Goal: Information Seeking & Learning: Learn about a topic

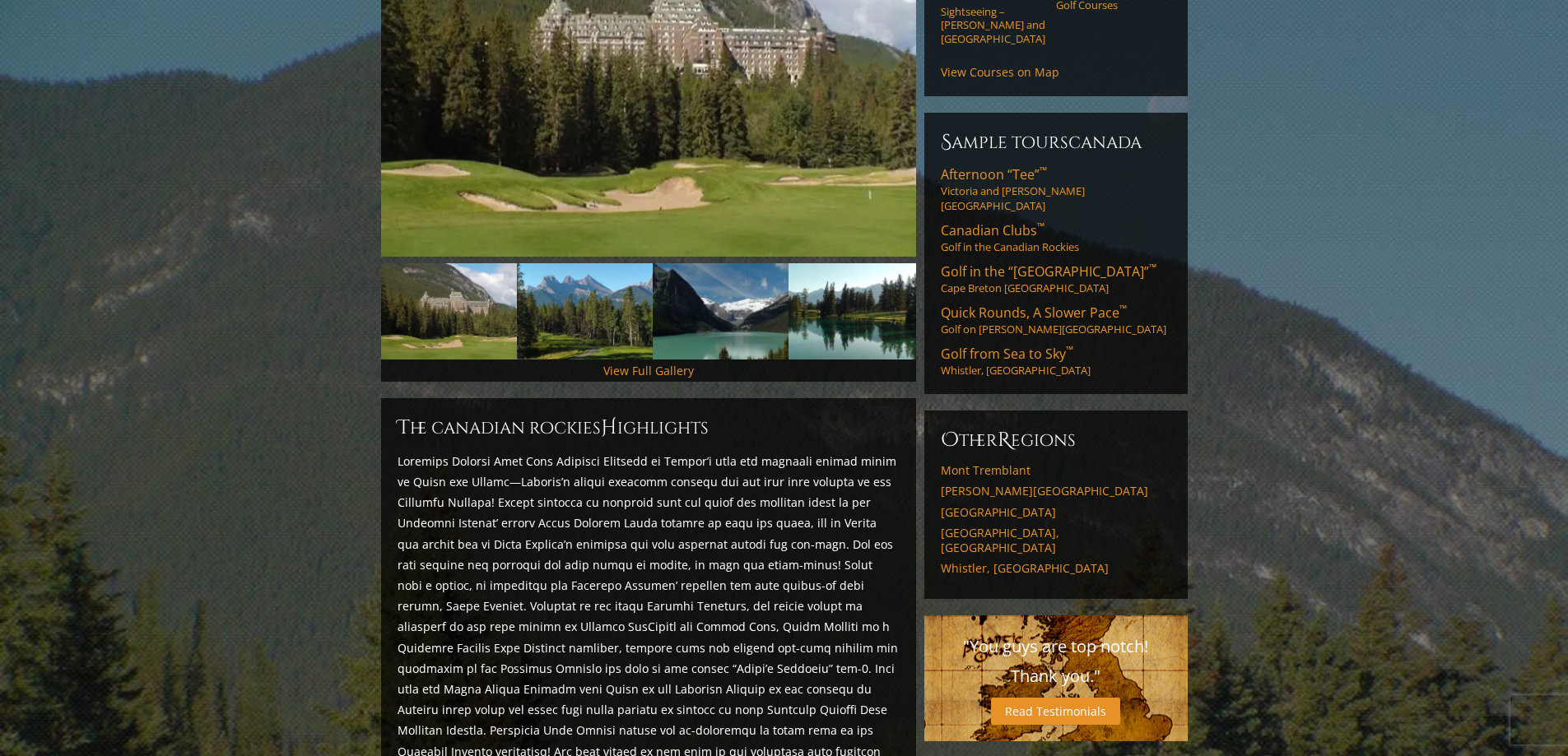
scroll to position [329, 0]
click at [641, 363] on link "View Full Gallery" at bounding box center [649, 371] width 90 height 15
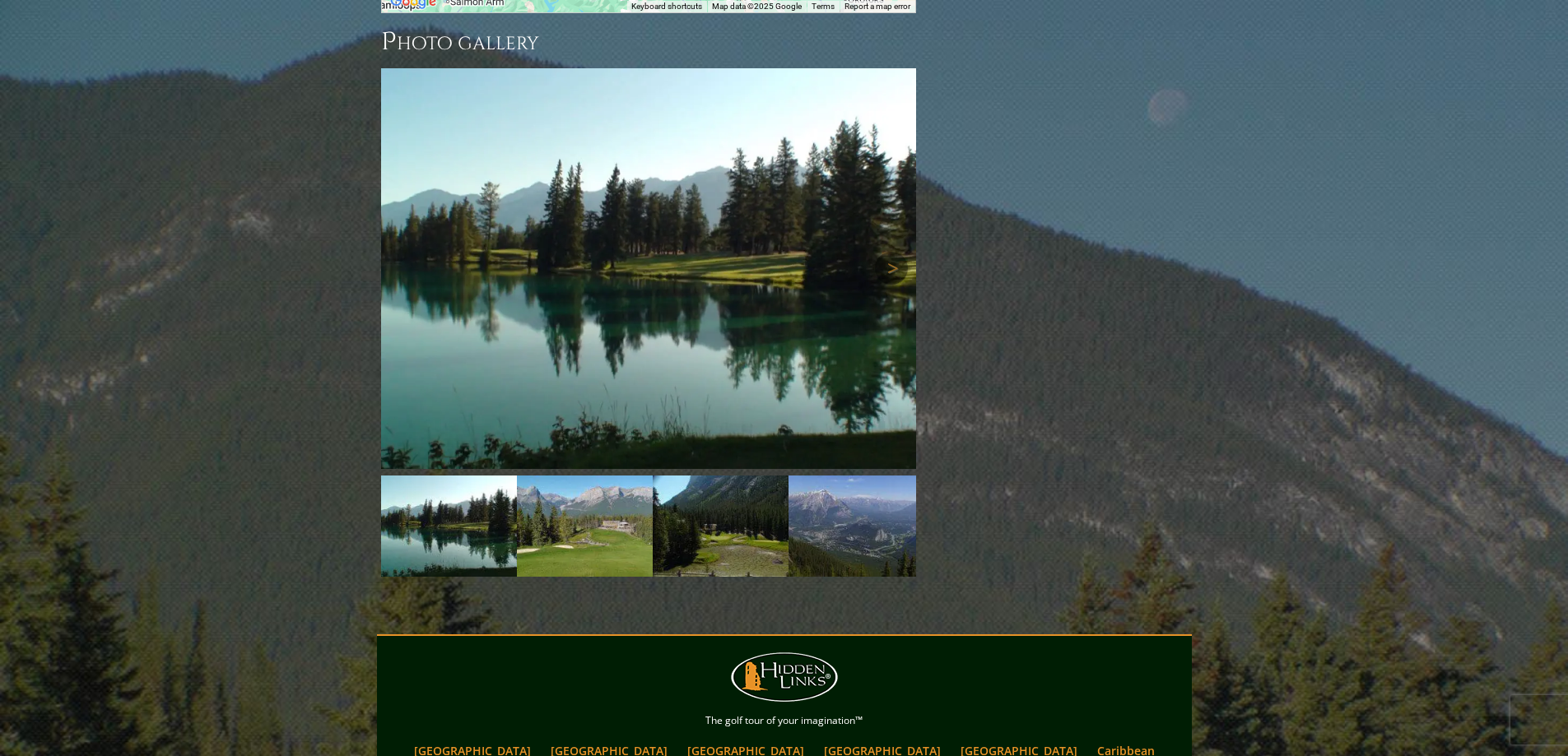
scroll to position [1952, 0]
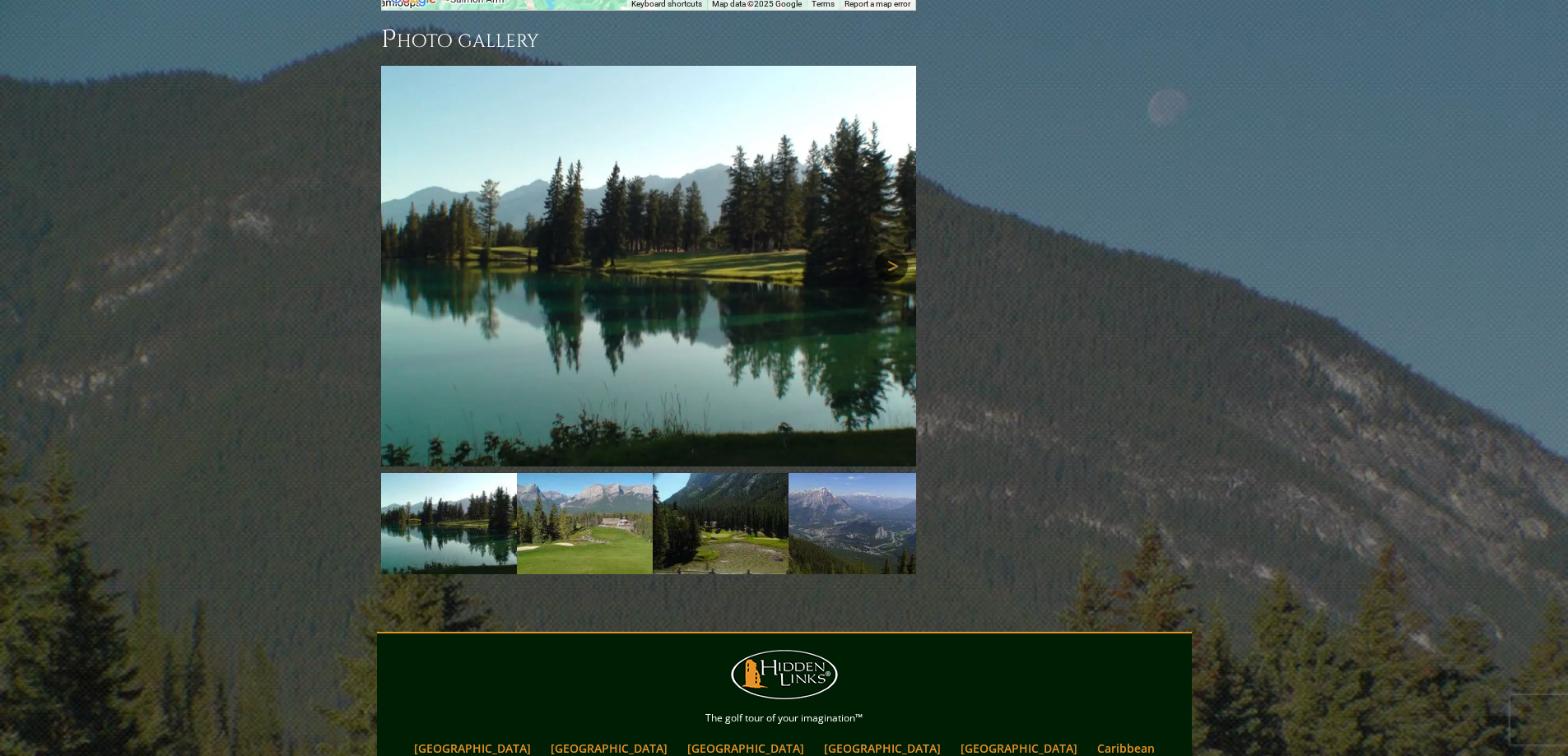
click at [891, 249] on link "Next" at bounding box center [891, 265] width 33 height 33
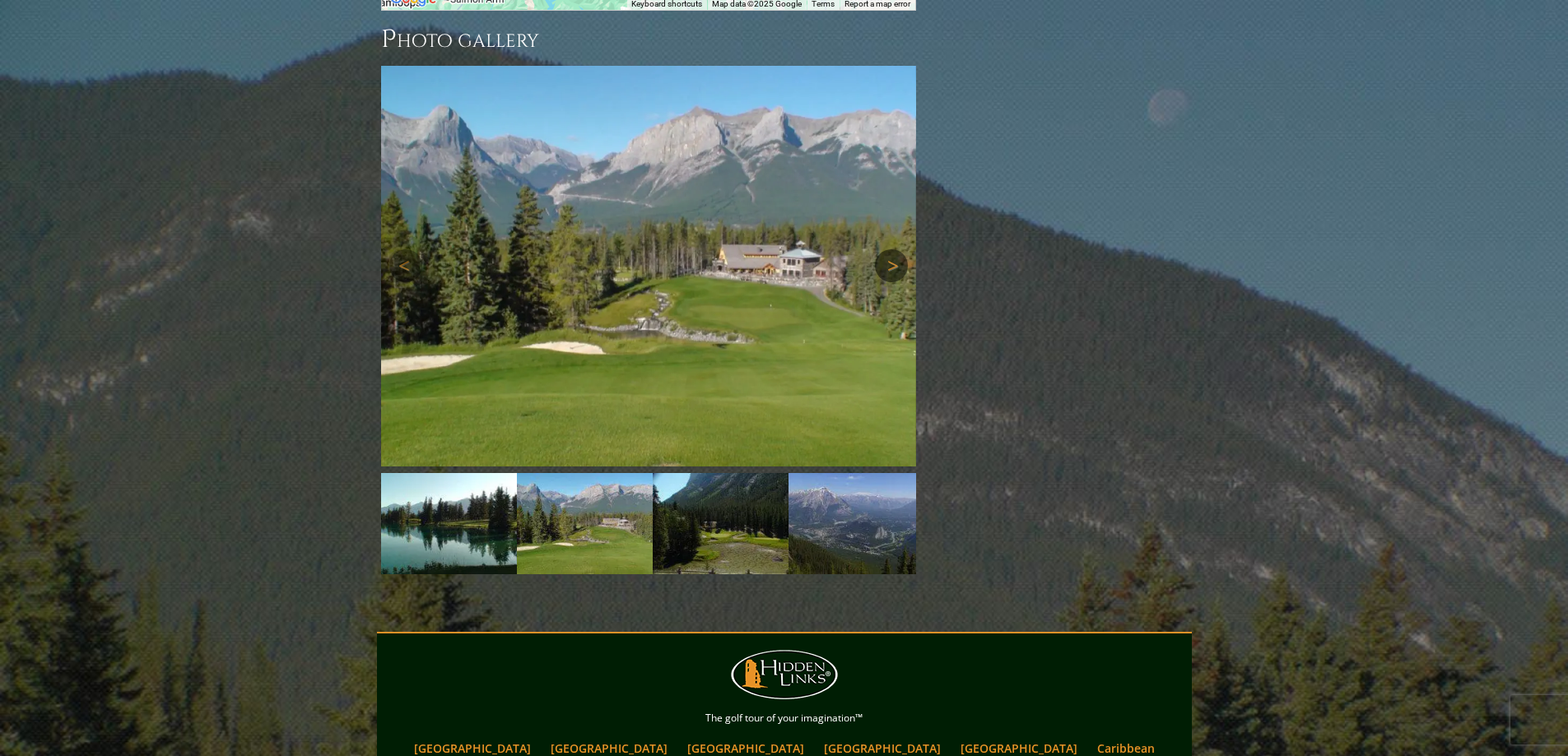
click at [891, 249] on link "Next" at bounding box center [891, 265] width 33 height 33
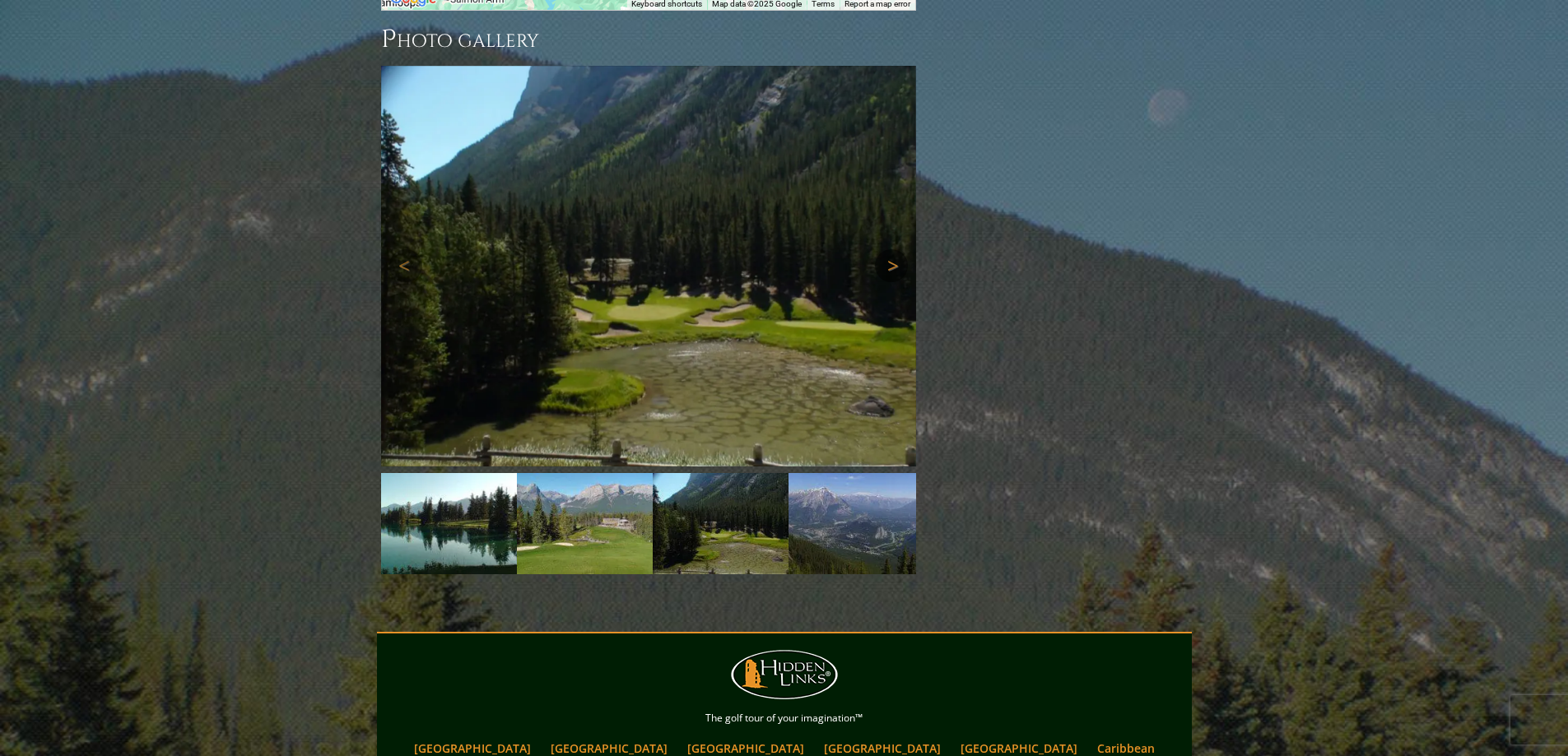
click at [891, 249] on link "Next" at bounding box center [891, 265] width 33 height 33
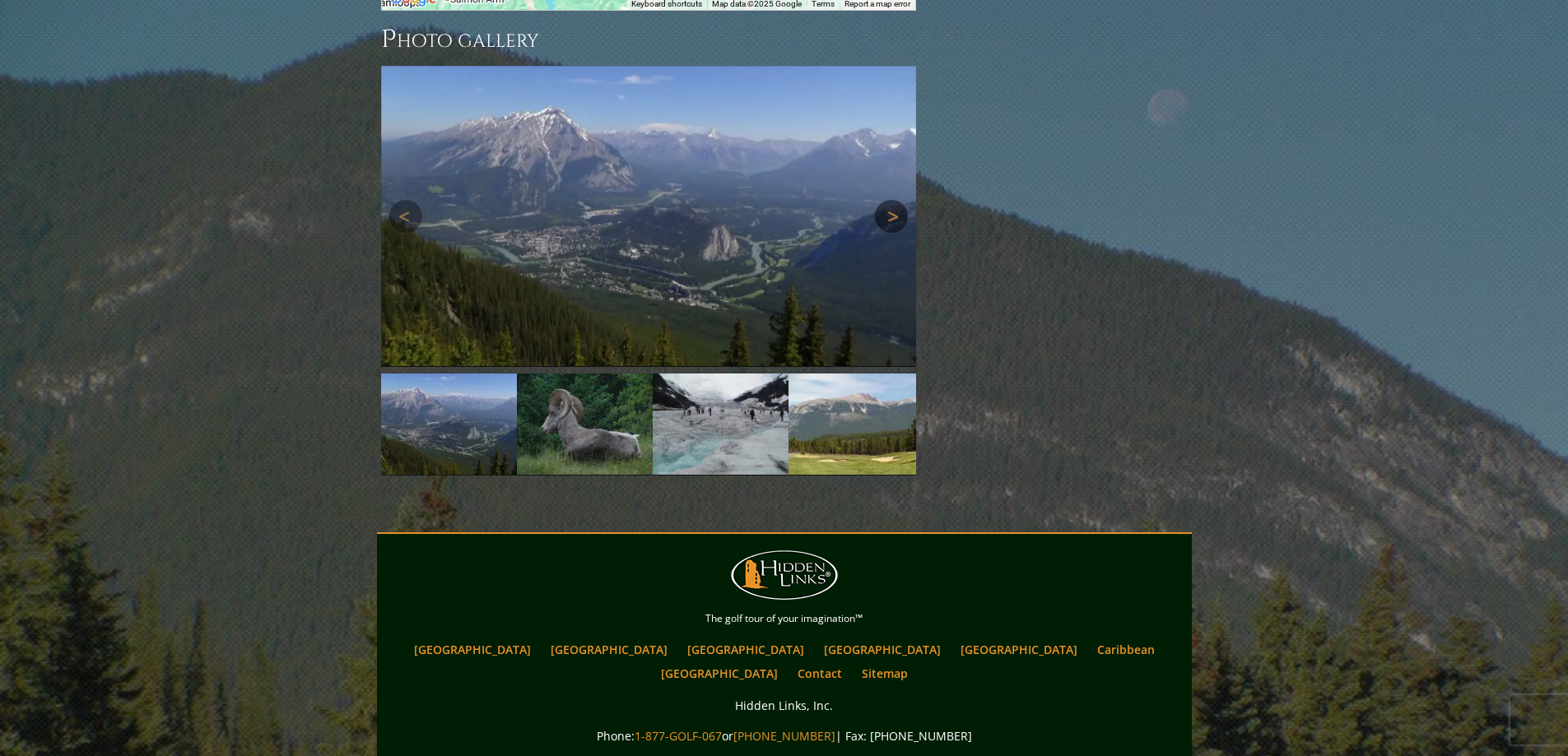
click at [891, 204] on link "Next" at bounding box center [891, 216] width 33 height 33
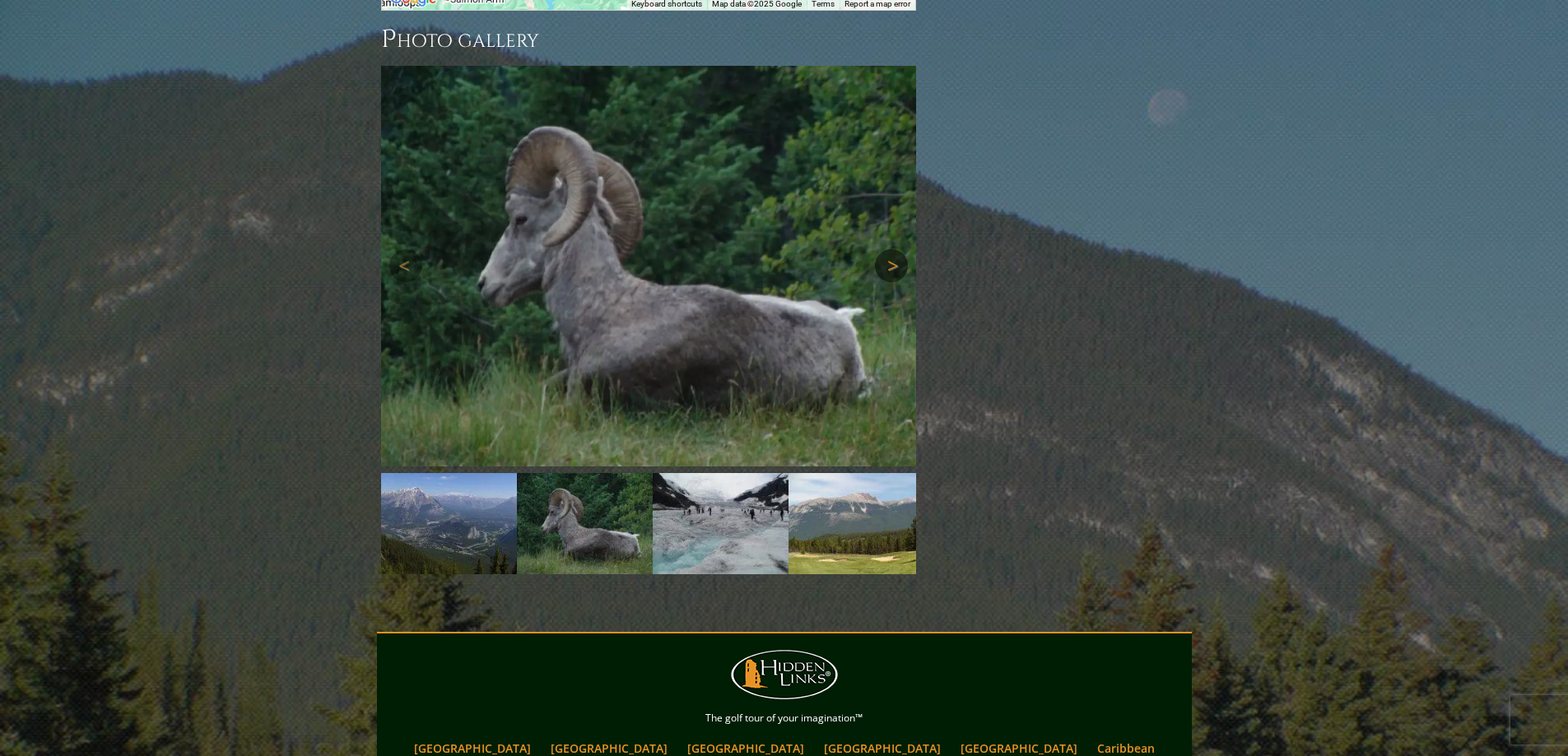
click at [891, 249] on link "Next" at bounding box center [891, 265] width 33 height 33
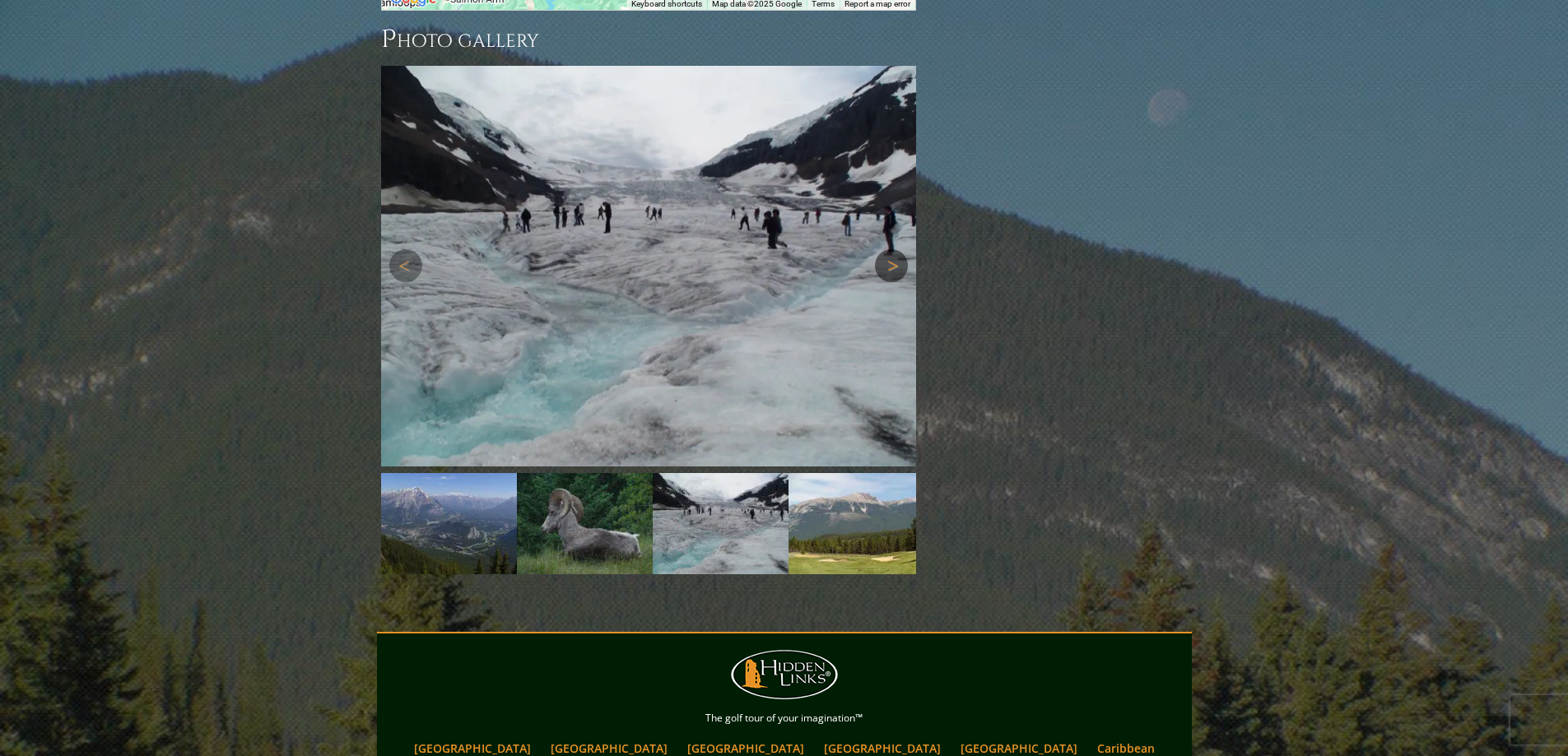
click at [891, 249] on link "Next" at bounding box center [891, 265] width 33 height 33
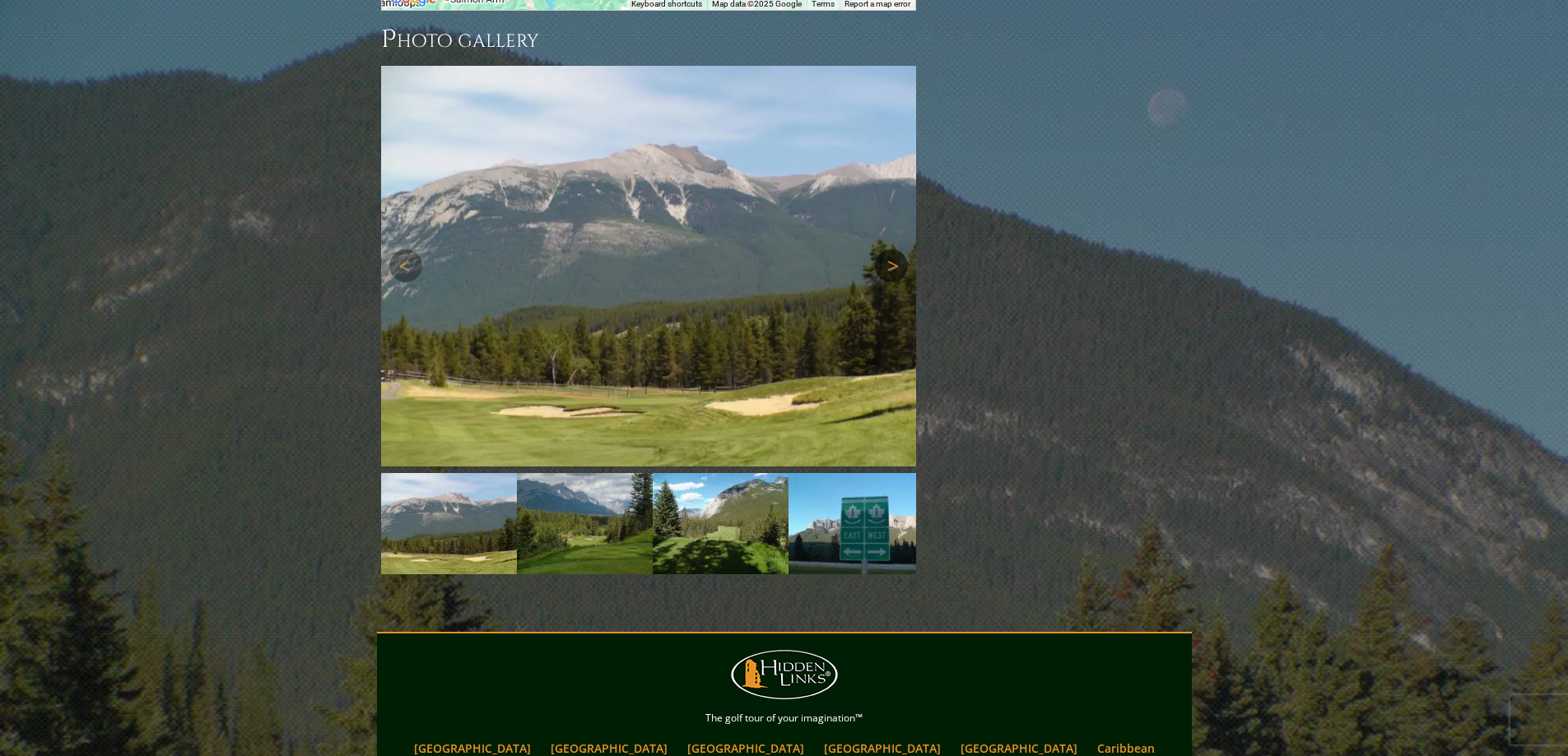
click at [891, 249] on link "Next" at bounding box center [891, 265] width 33 height 33
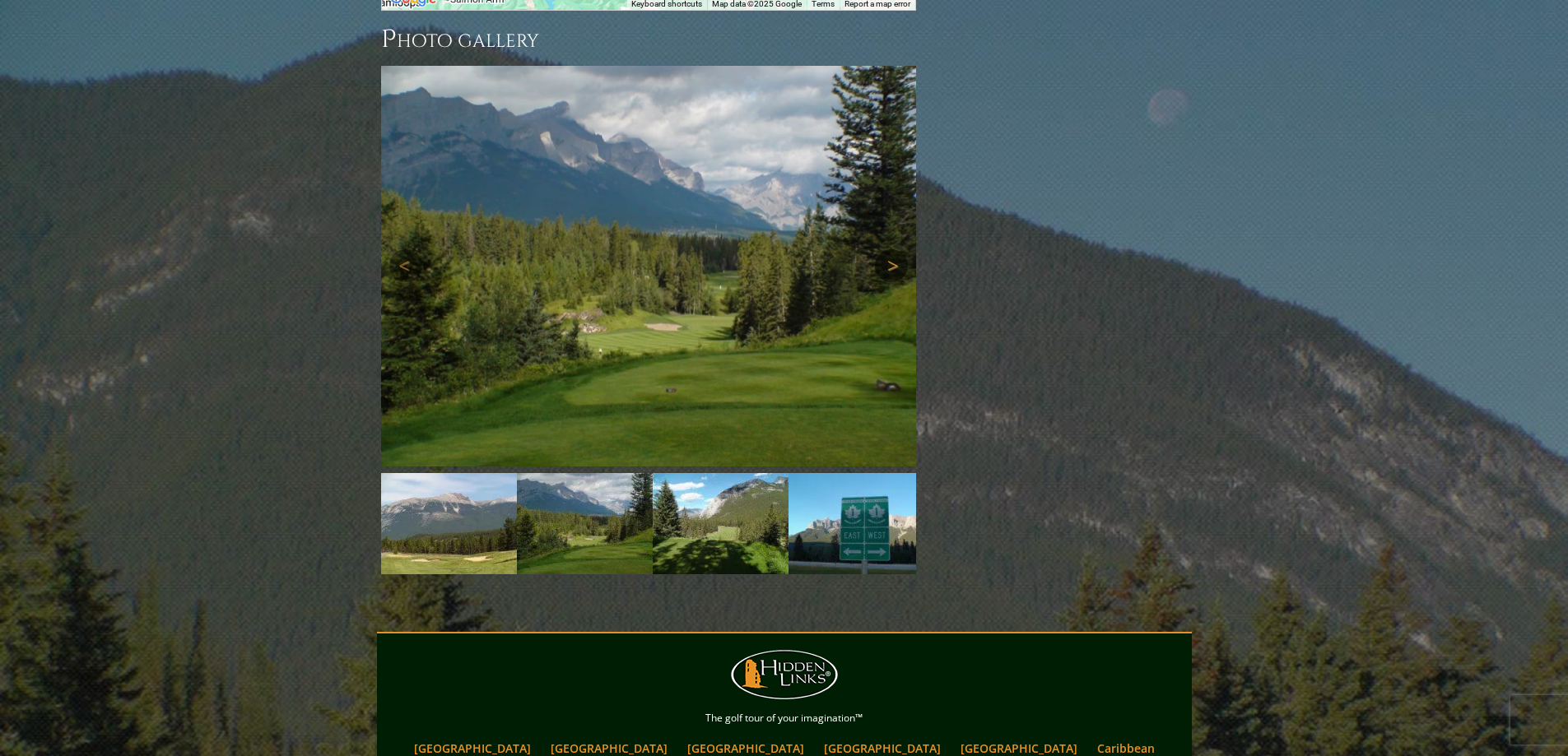
click at [891, 249] on link "Next" at bounding box center [891, 265] width 33 height 33
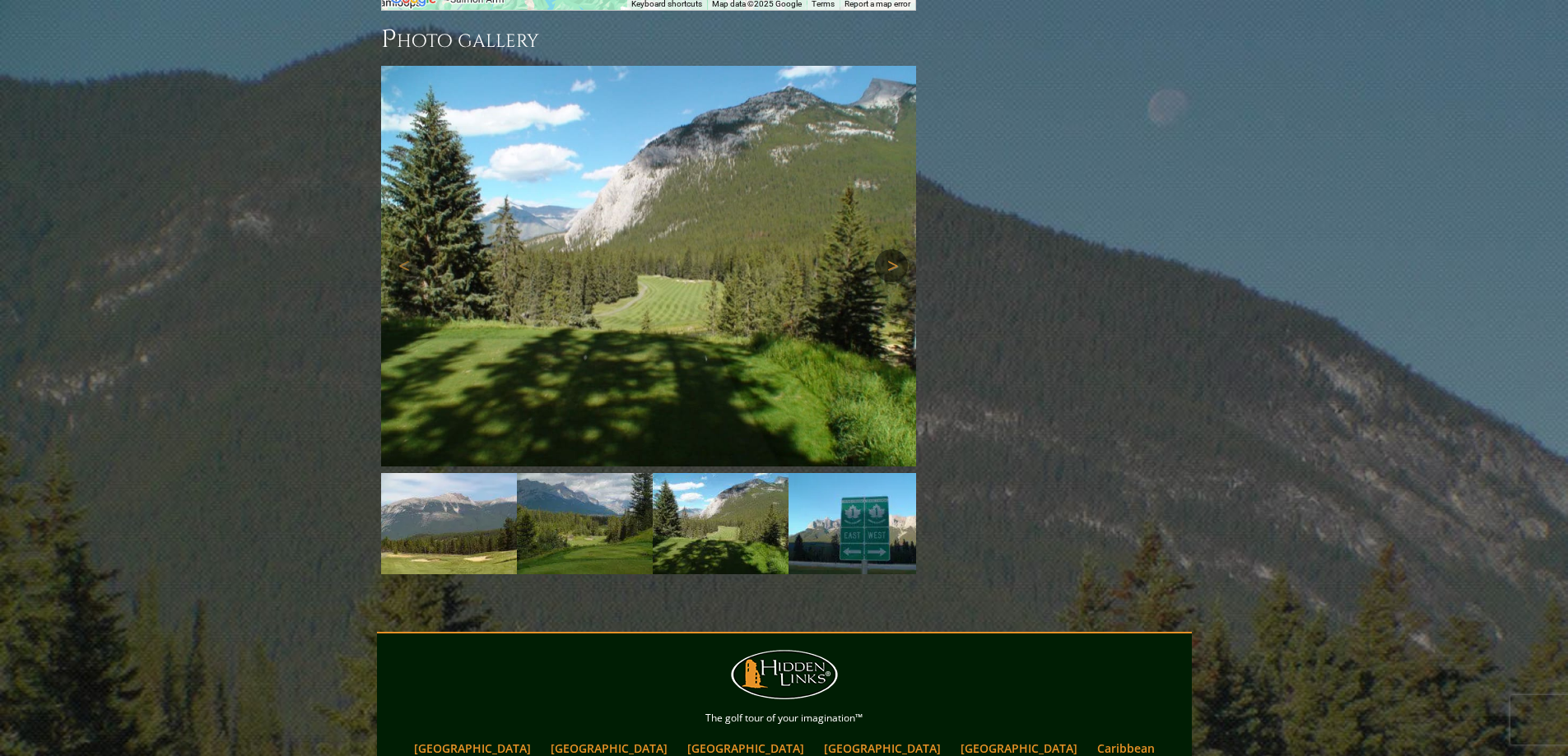
click at [891, 249] on link "Next" at bounding box center [891, 265] width 33 height 33
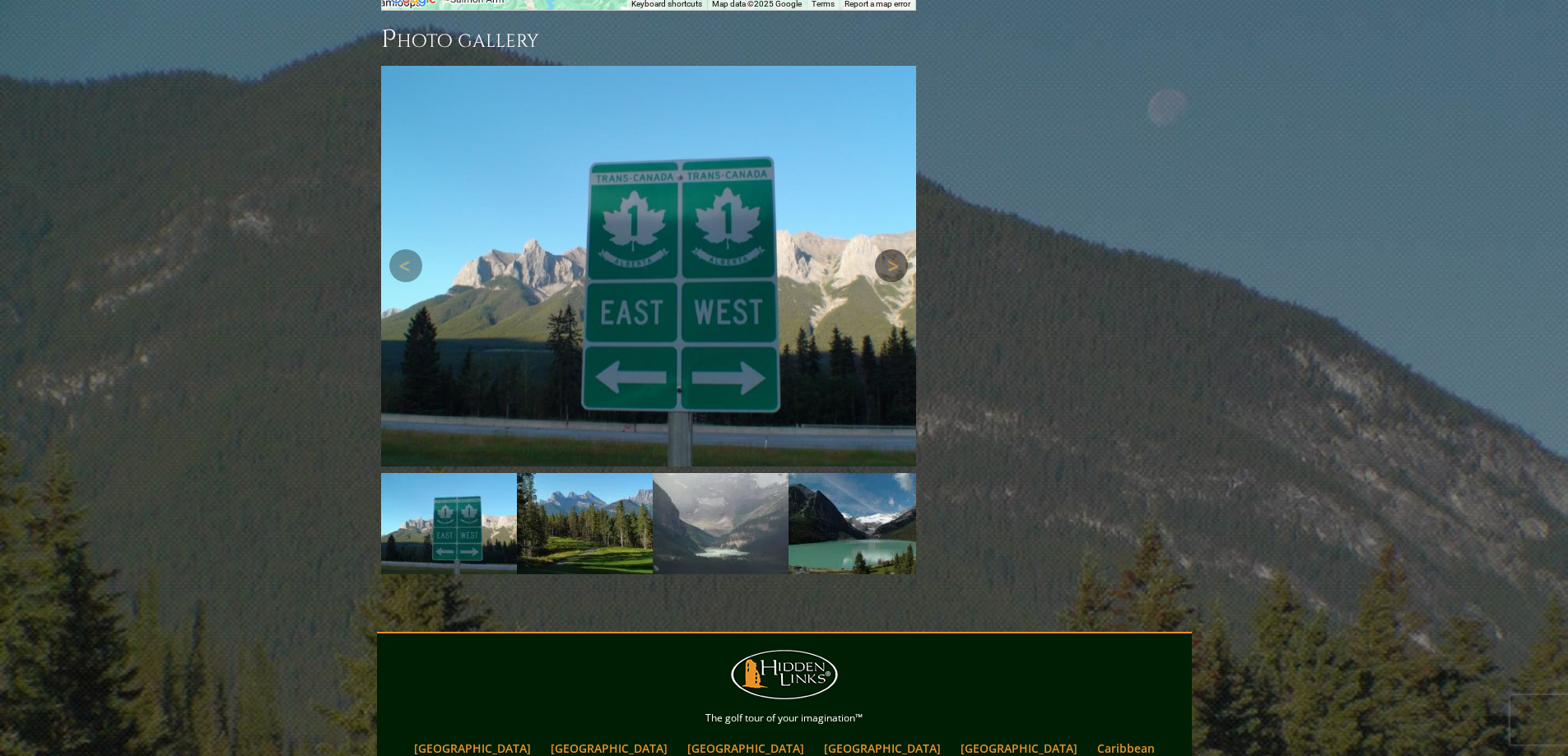
click at [891, 249] on link "Next" at bounding box center [891, 265] width 33 height 33
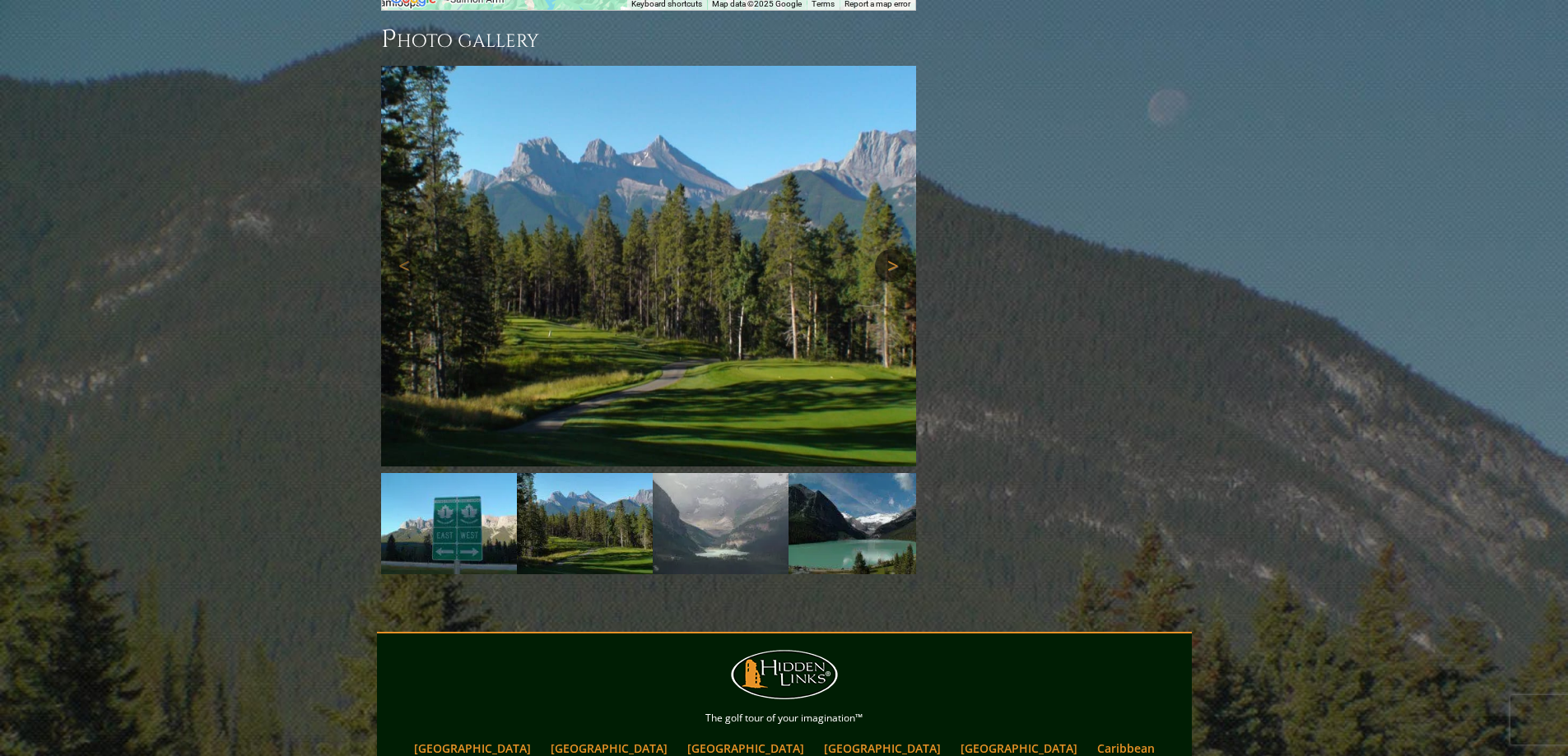
click at [891, 249] on link "Next" at bounding box center [891, 265] width 33 height 33
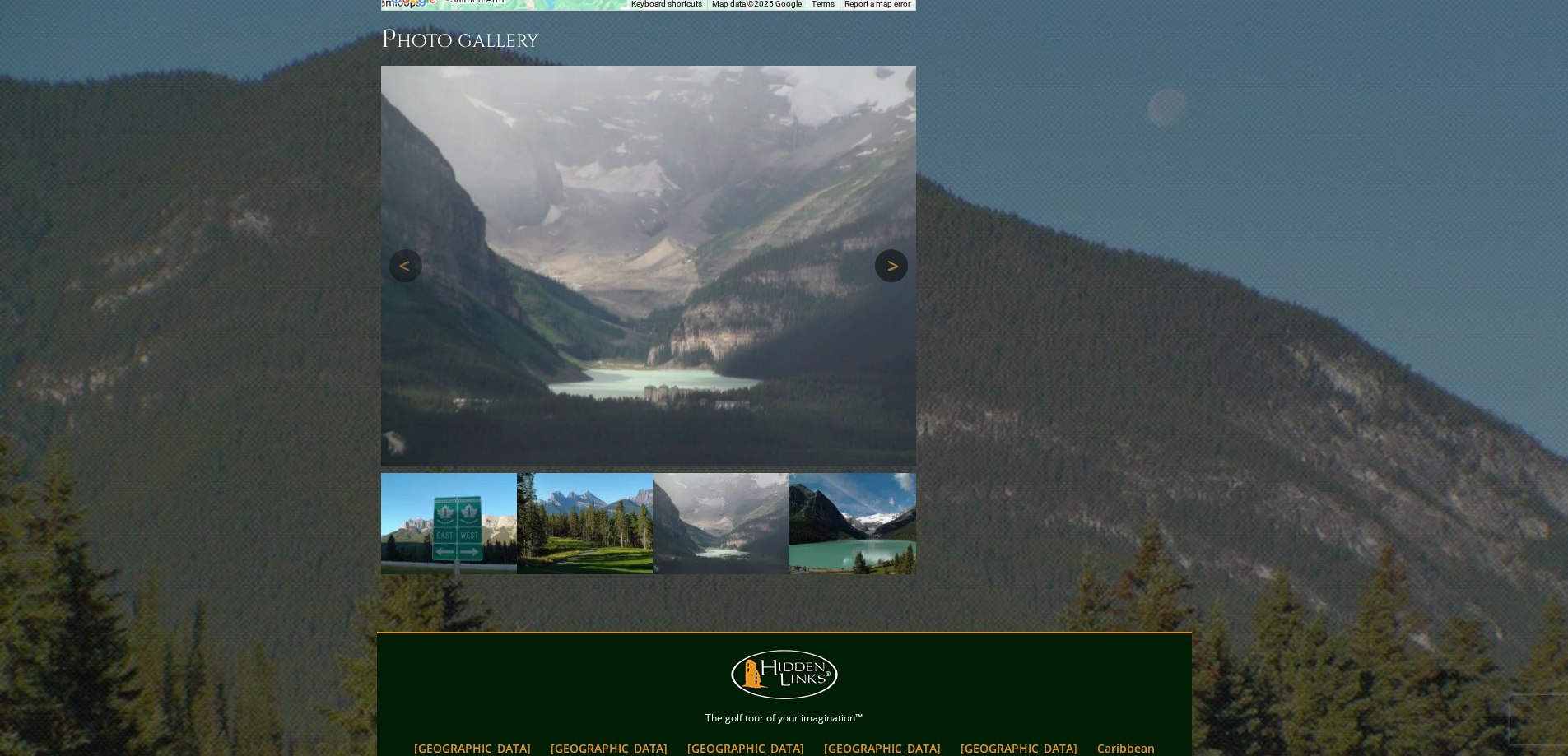
click at [891, 249] on link "Next" at bounding box center [891, 265] width 33 height 33
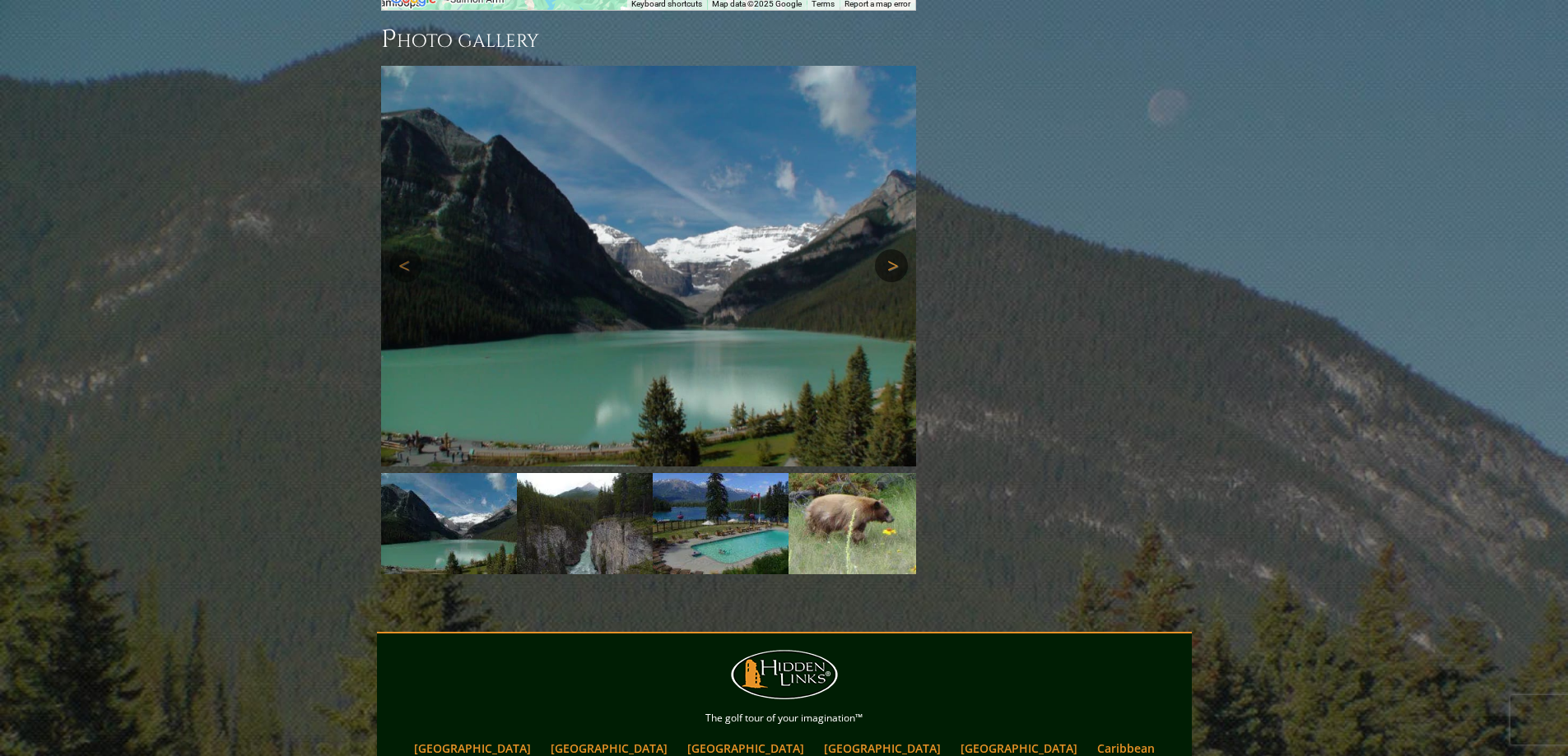
click at [891, 249] on link "Next" at bounding box center [891, 265] width 33 height 33
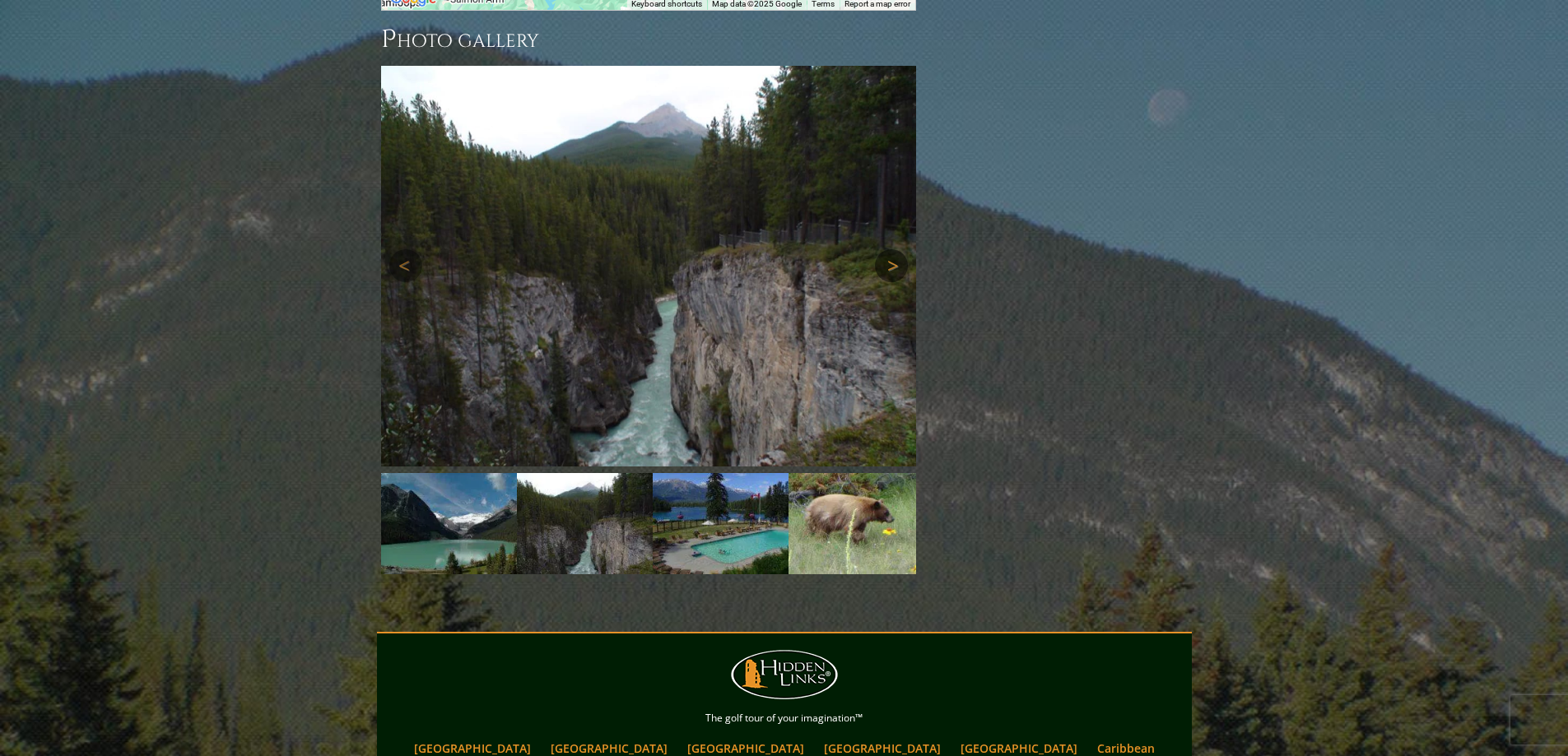
click at [891, 249] on link "Next" at bounding box center [891, 265] width 33 height 33
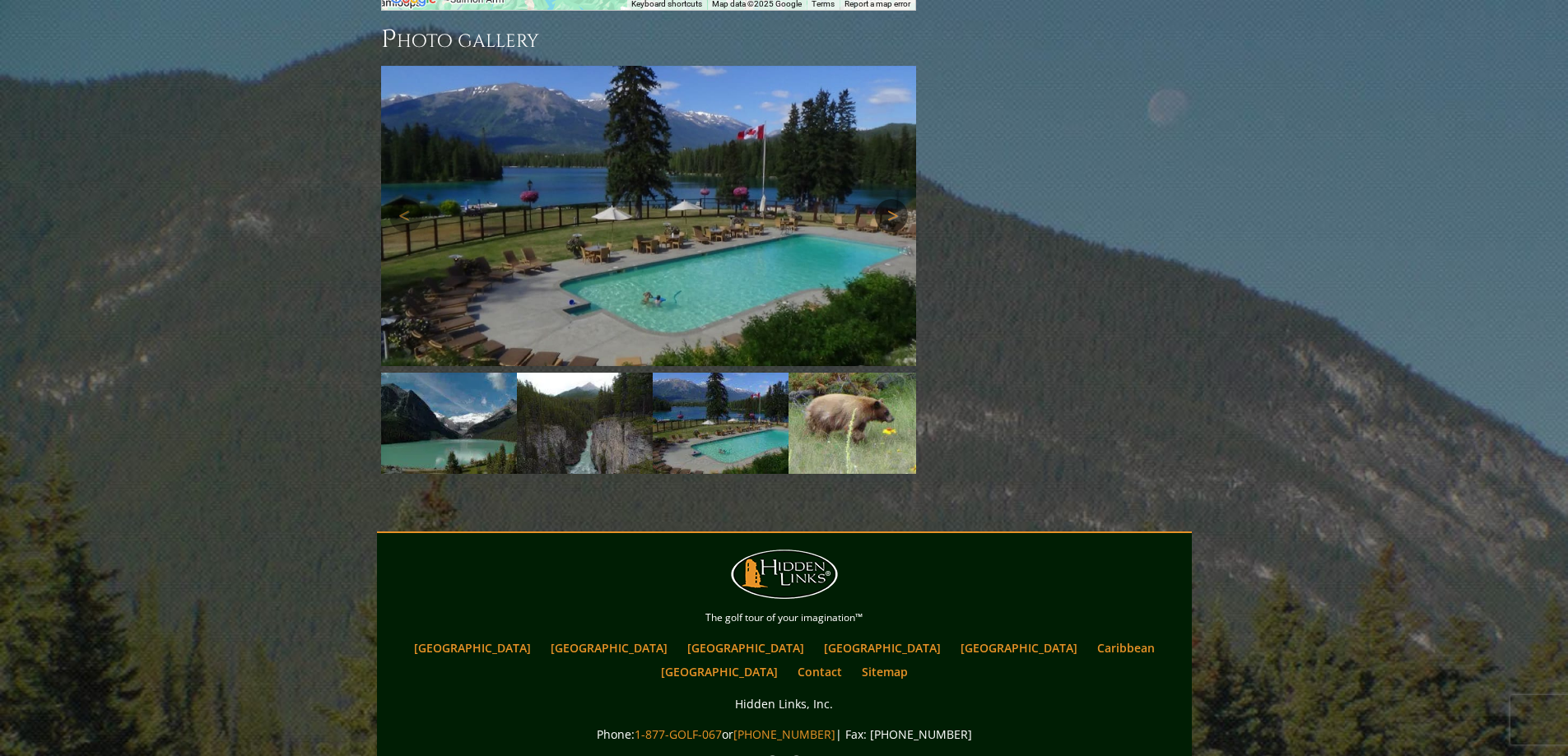
click at [889, 199] on link "Next" at bounding box center [891, 215] width 33 height 33
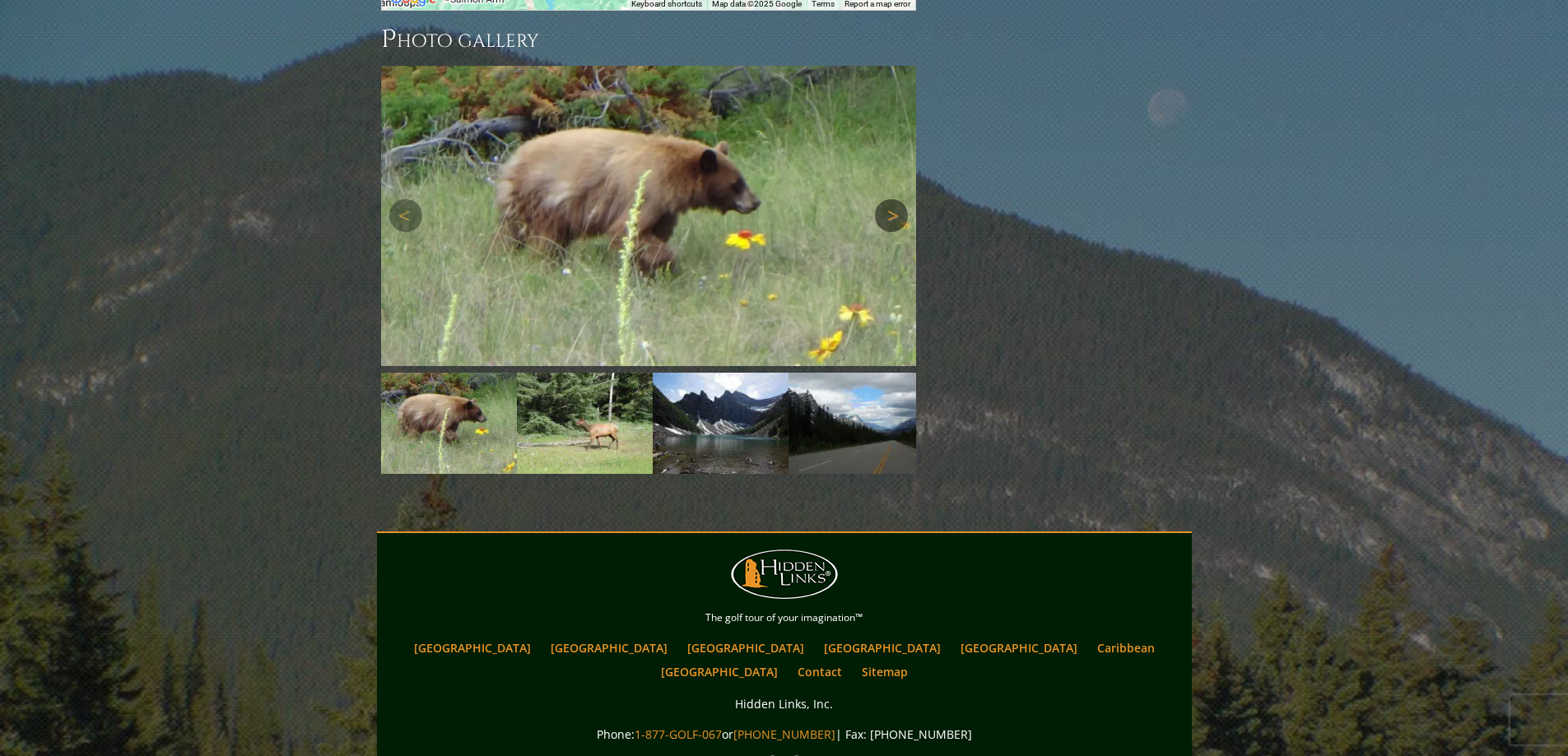
click at [889, 199] on link "Next" at bounding box center [891, 215] width 33 height 33
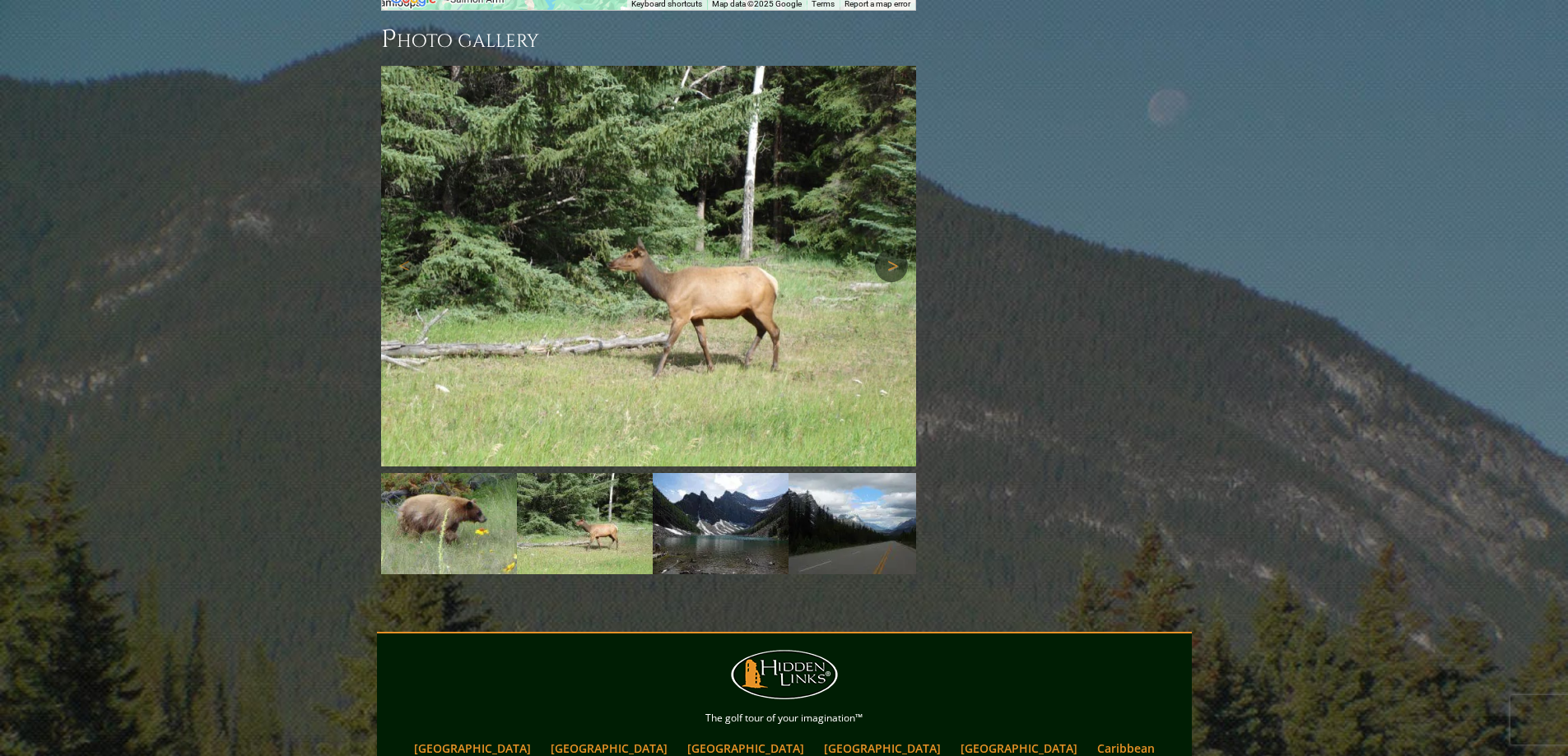
click at [889, 249] on link "Next" at bounding box center [891, 265] width 33 height 33
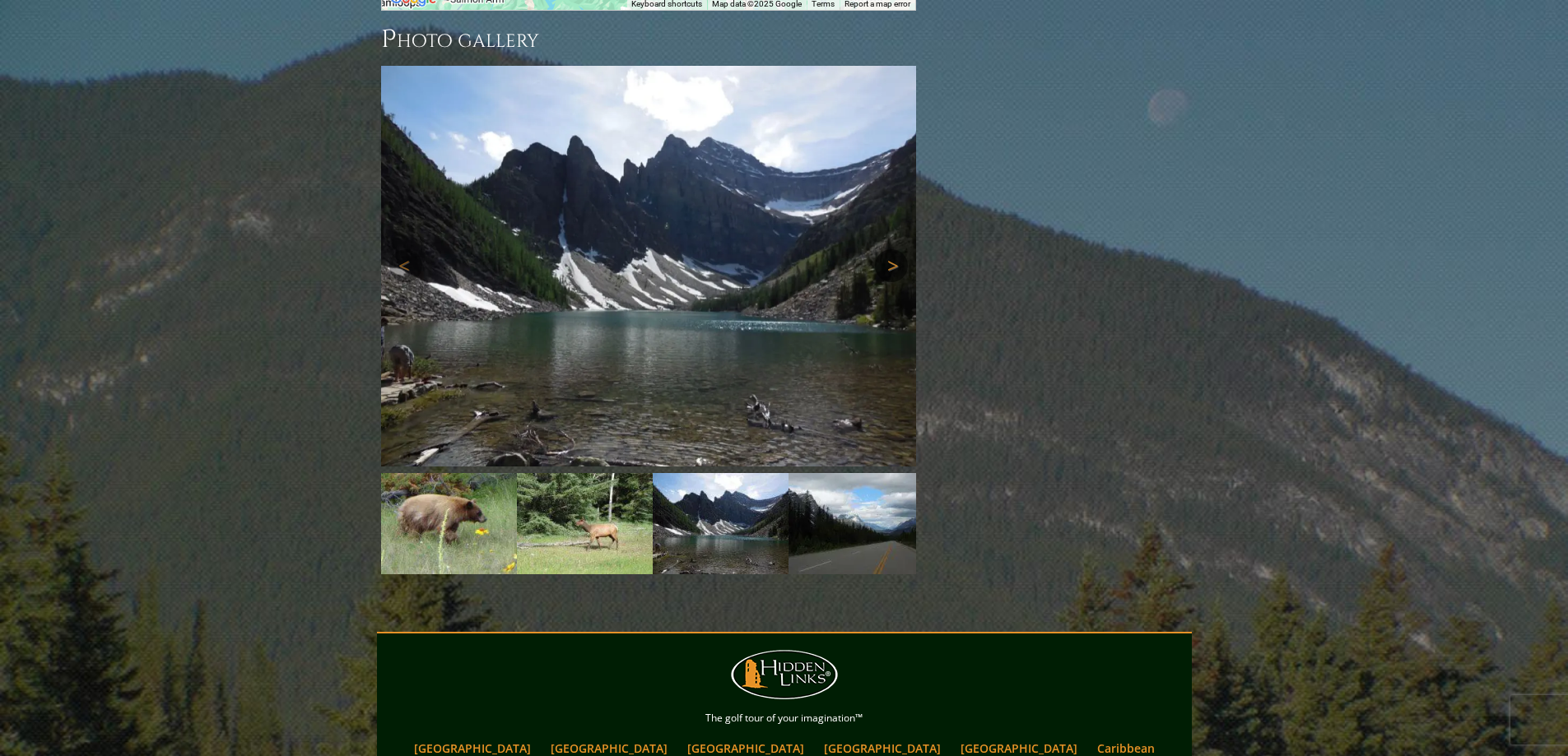
click at [889, 249] on link "Next" at bounding box center [891, 265] width 33 height 33
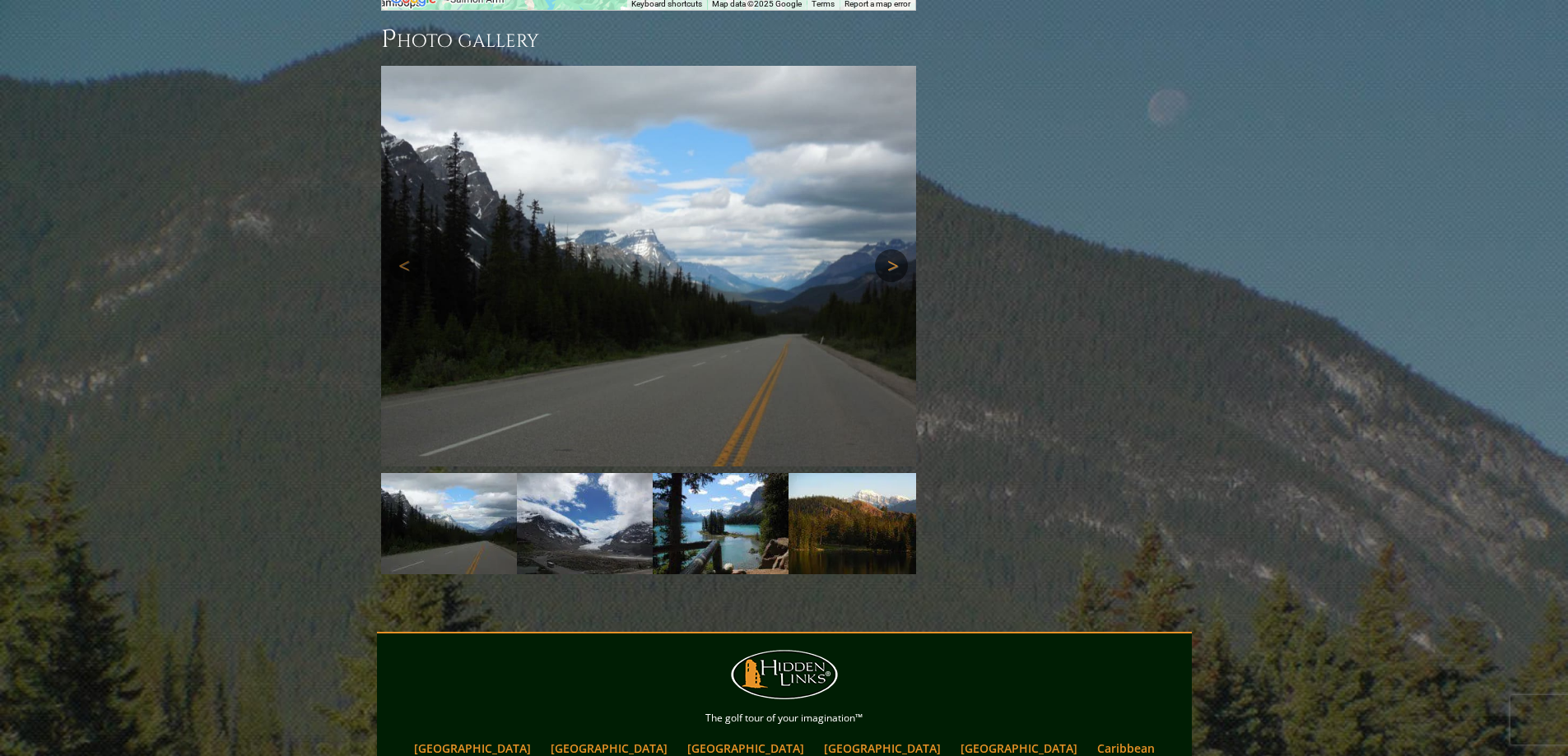
click at [901, 249] on link "Next" at bounding box center [891, 265] width 33 height 33
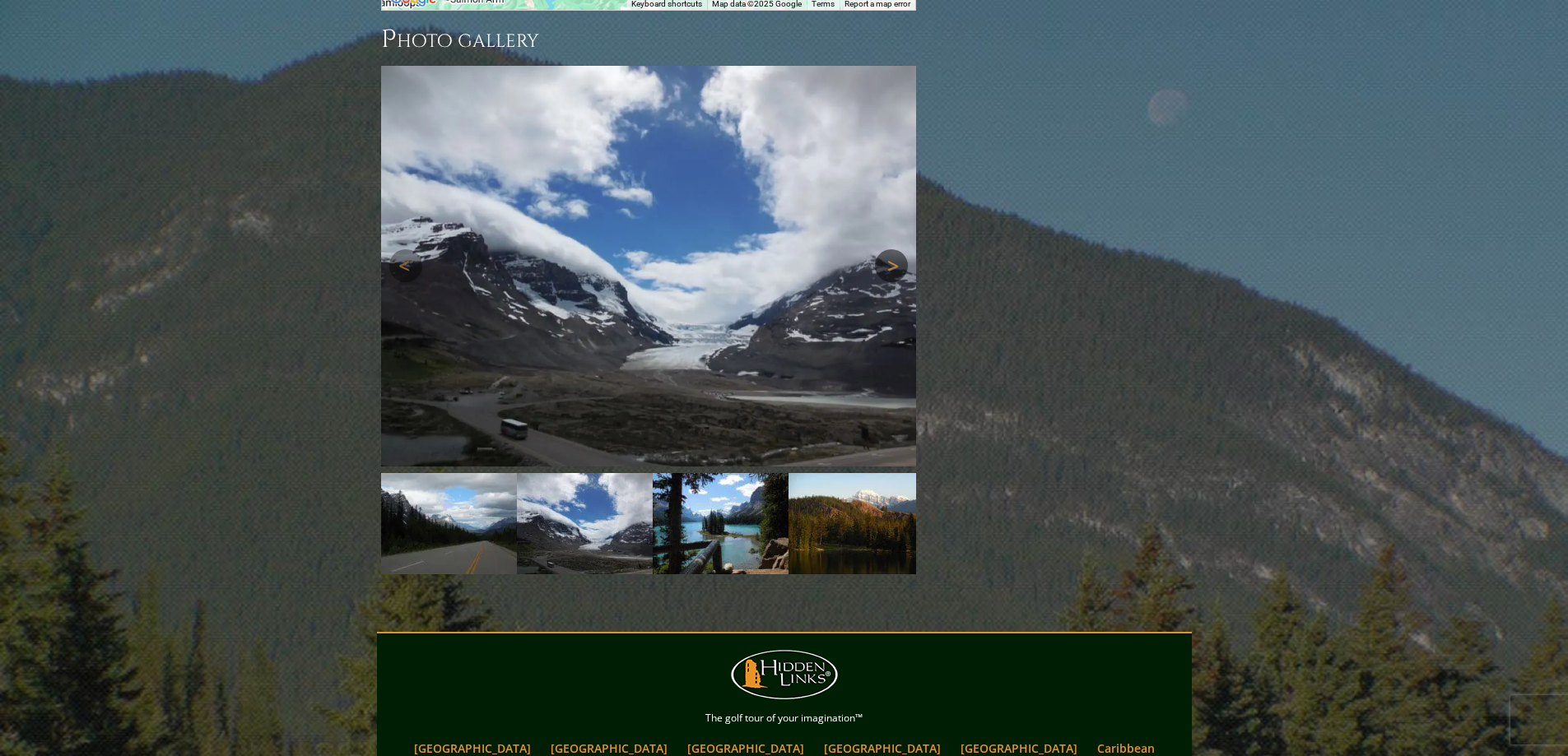
click at [901, 249] on link "Next" at bounding box center [891, 265] width 33 height 33
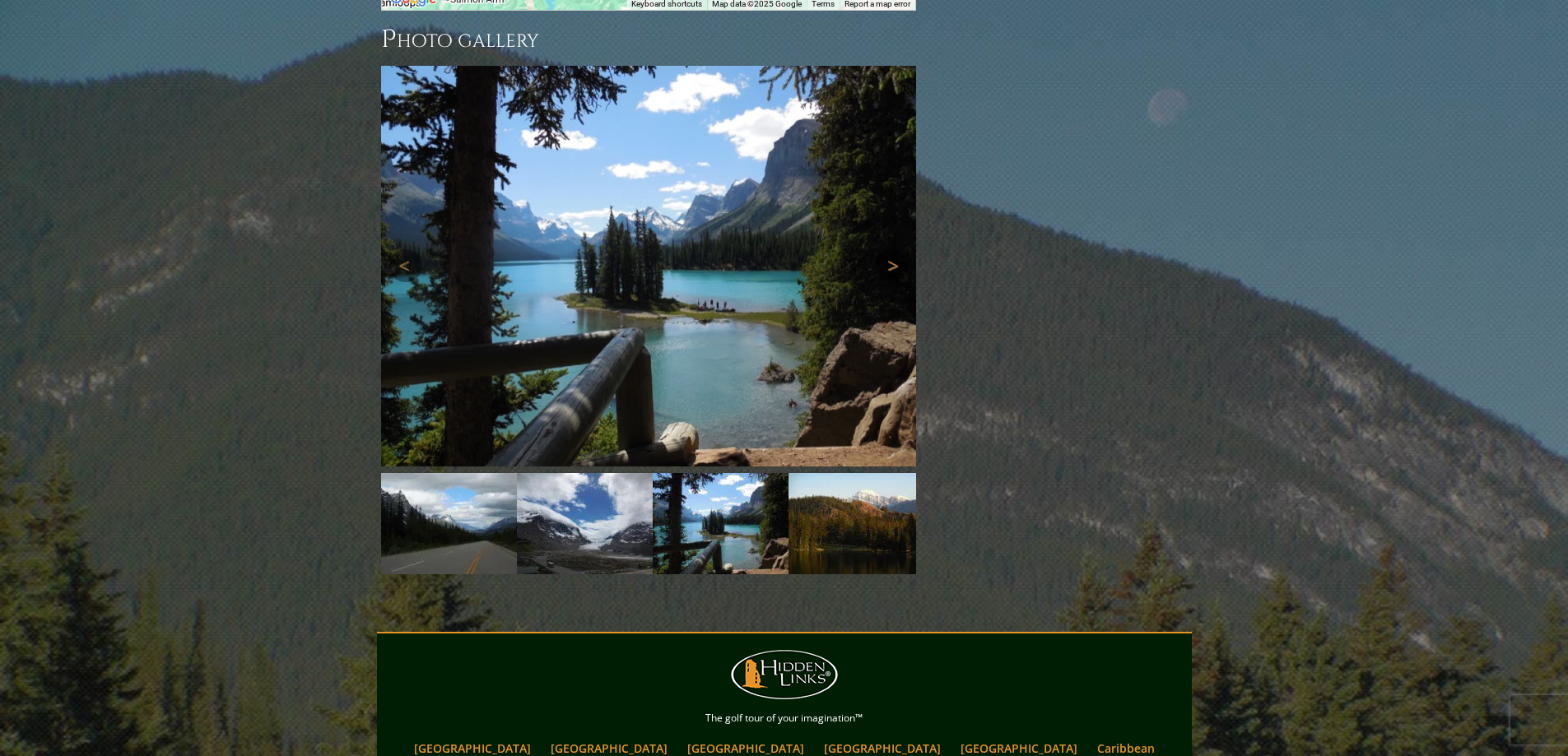
click at [901, 249] on link "Next" at bounding box center [891, 265] width 33 height 33
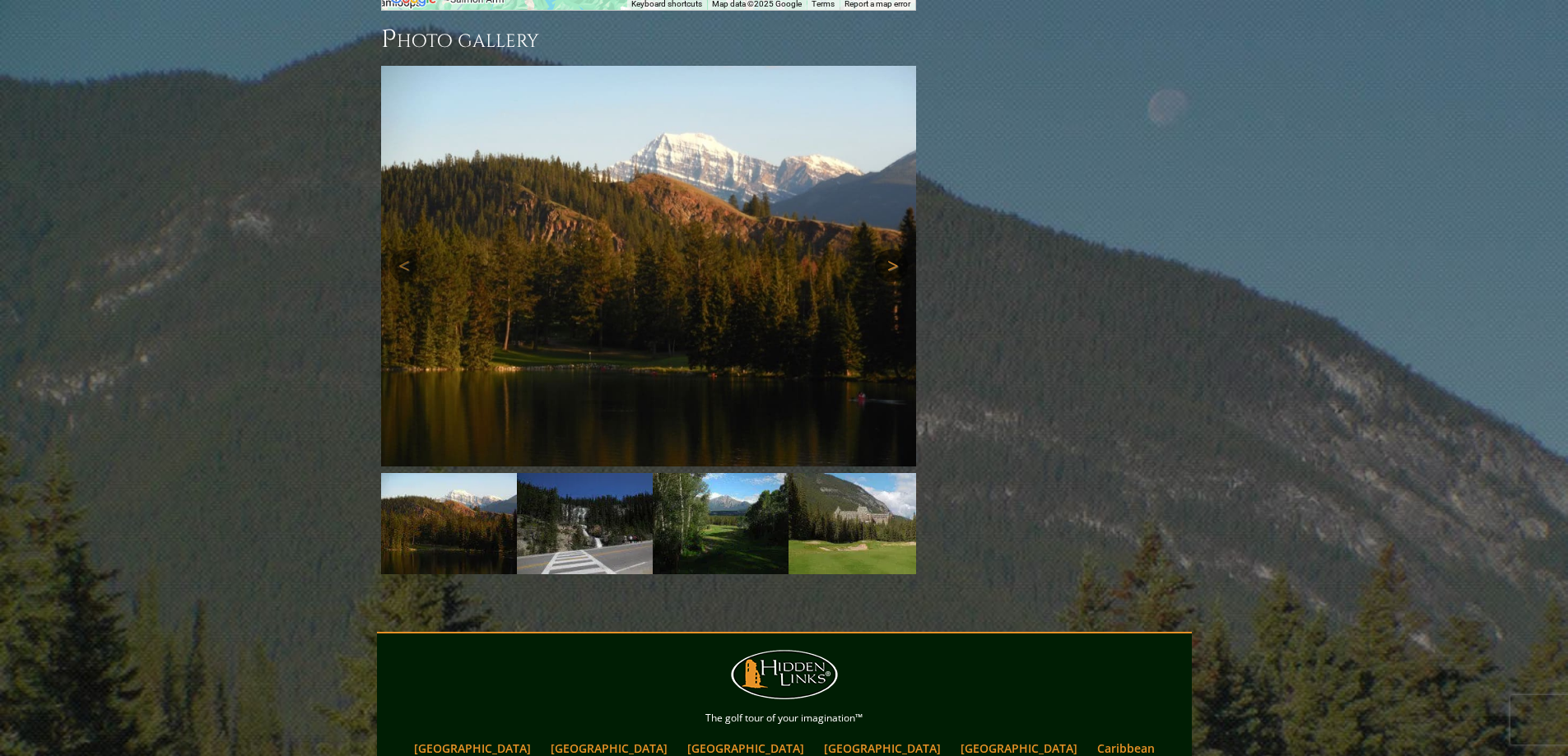
click at [901, 249] on link "Next" at bounding box center [891, 265] width 33 height 33
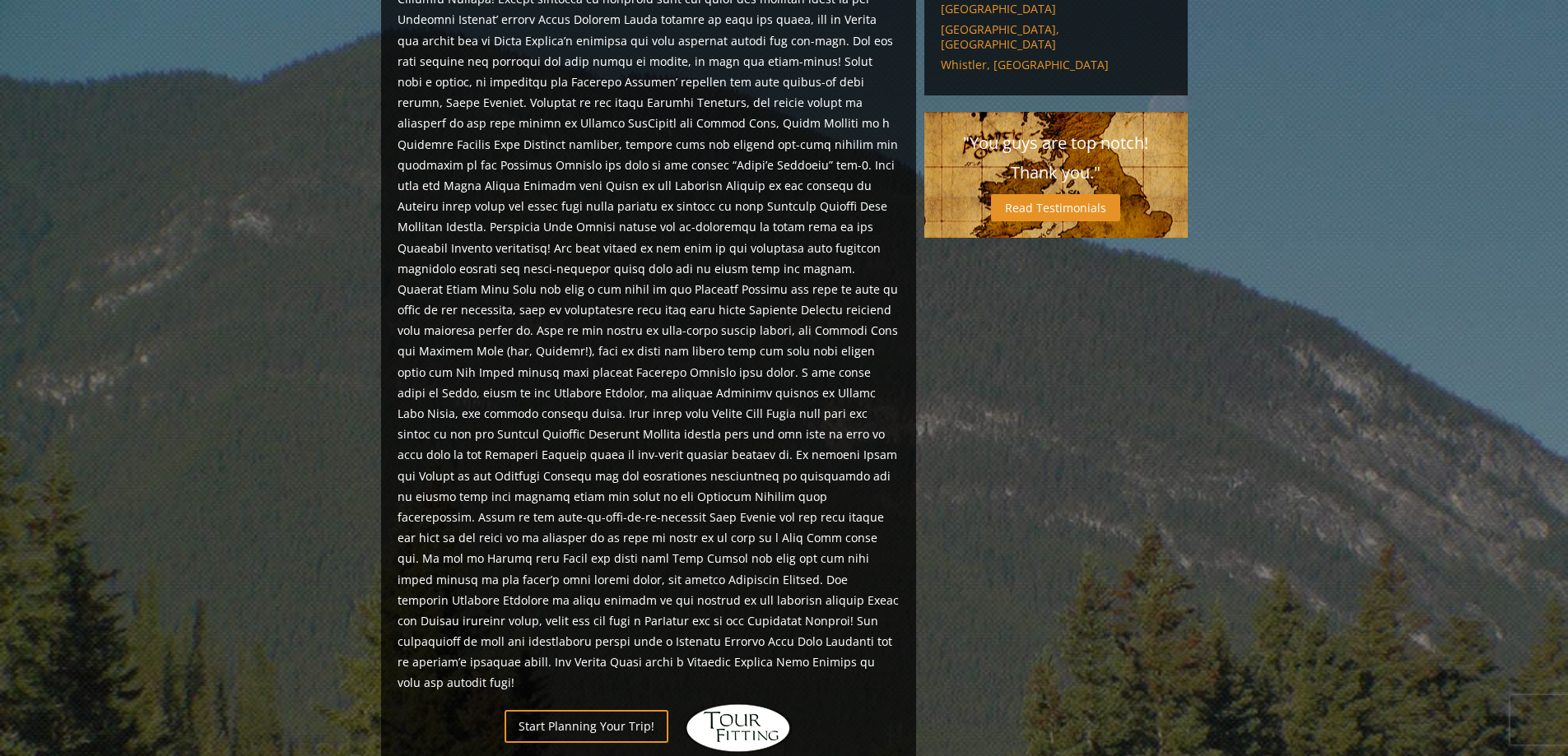
scroll to position [904, 0]
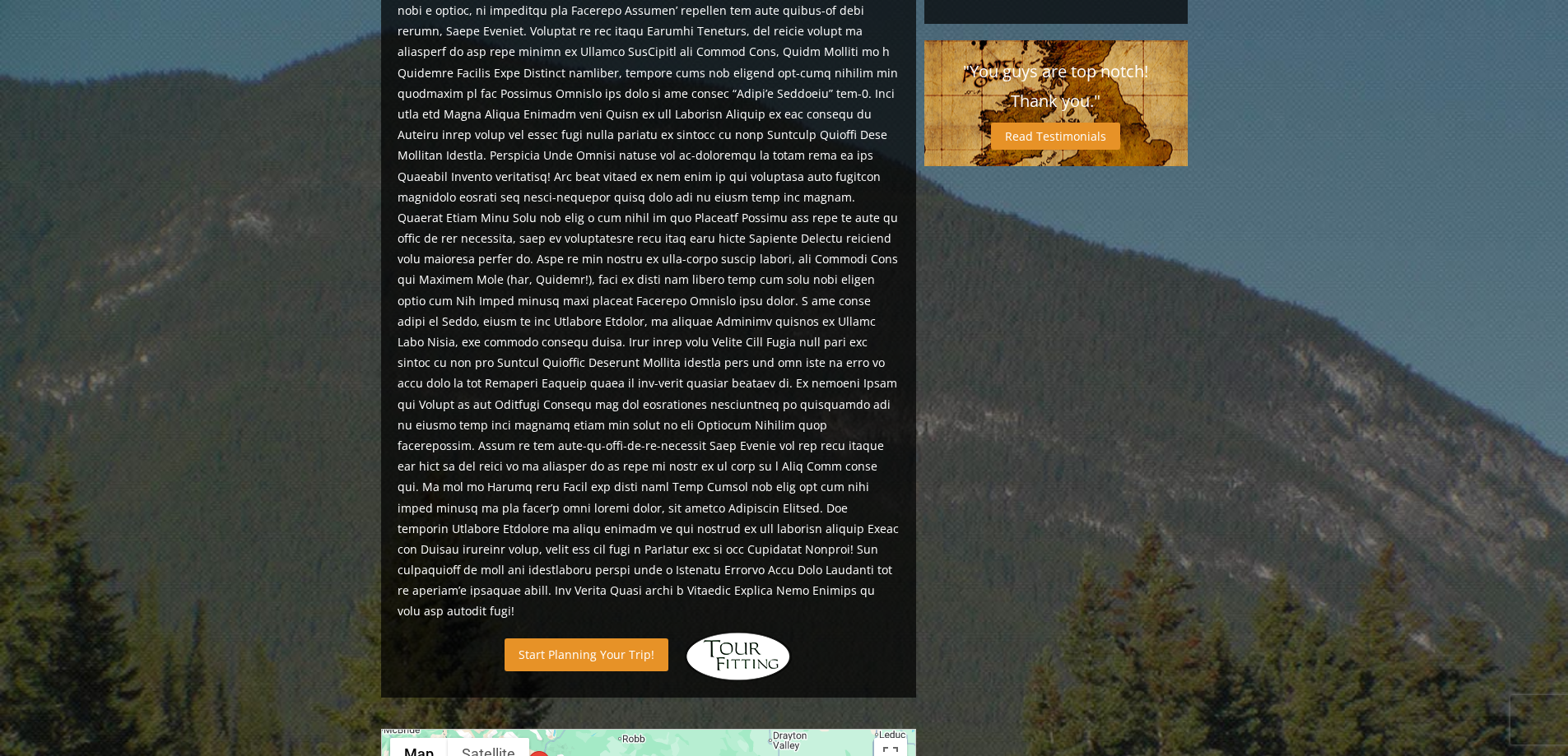
click at [650, 638] on link "Start Planning Your Trip!" at bounding box center [586, 654] width 164 height 32
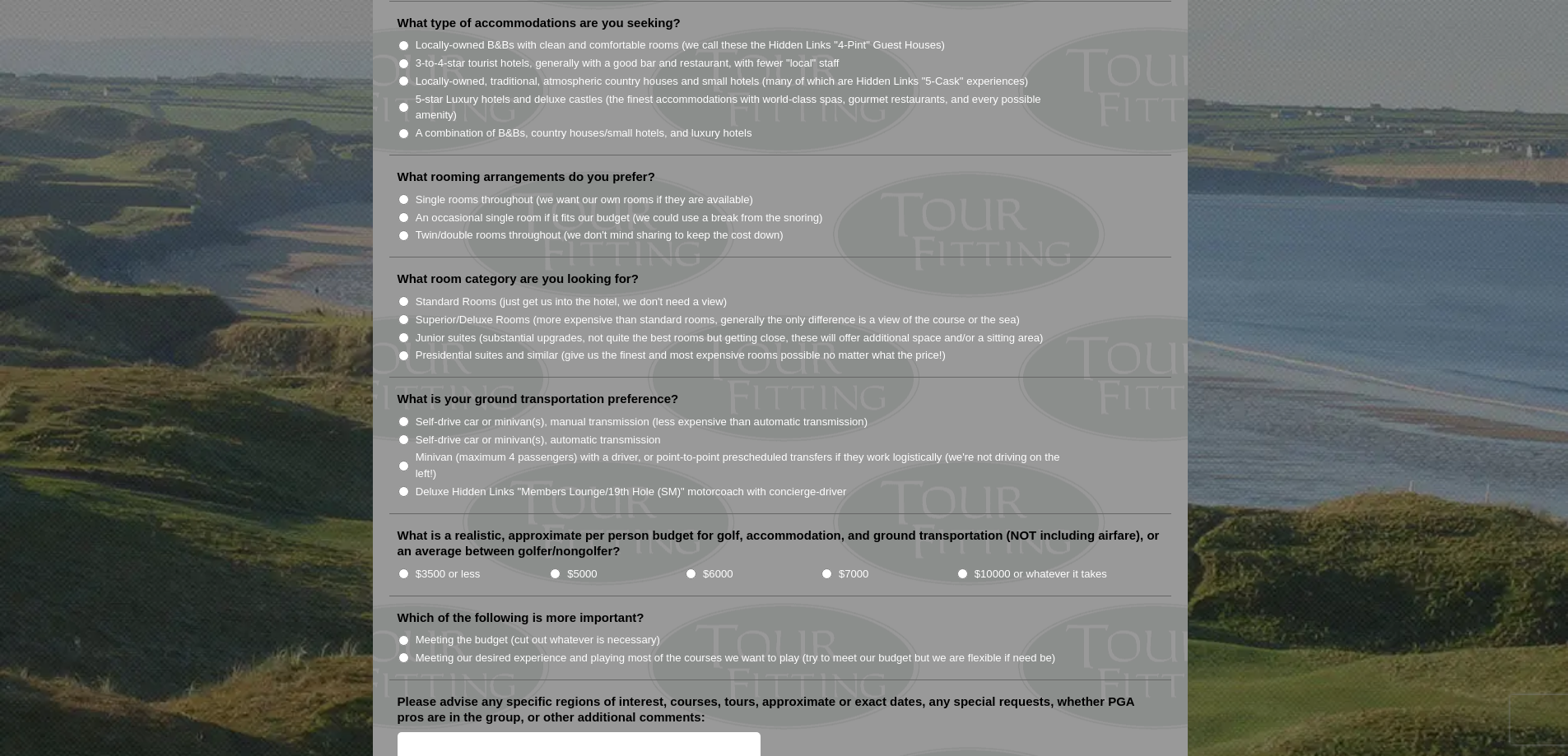
scroll to position [1480, 0]
